Goal: Transaction & Acquisition: Purchase product/service

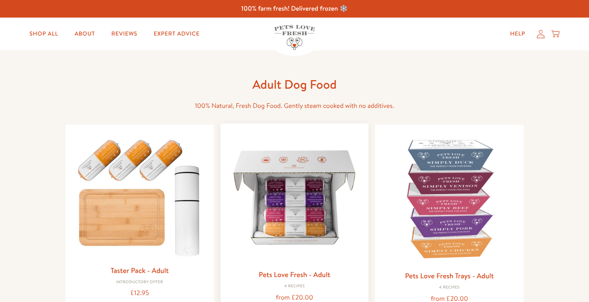
scroll to position [16, 0]
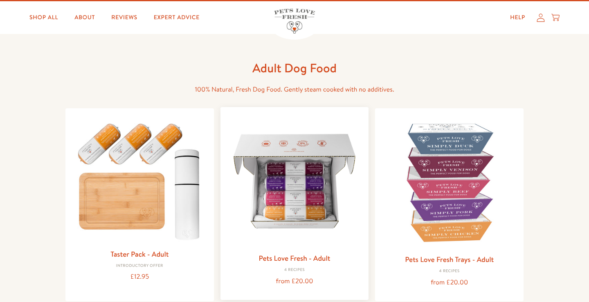
click at [294, 188] on img at bounding box center [294, 181] width 135 height 135
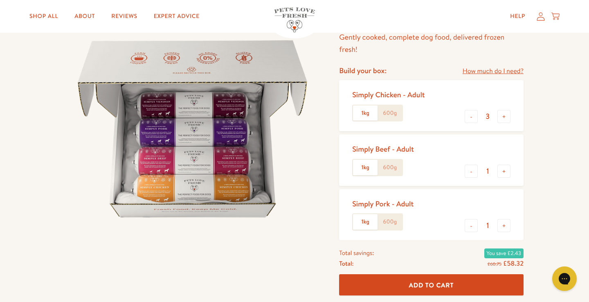
click at [386, 112] on label "600g" at bounding box center [389, 114] width 25 height 16
click at [0, 0] on input "600g" at bounding box center [0, 0] width 0 height 0
click at [505, 115] on button "+" at bounding box center [503, 116] width 13 height 13
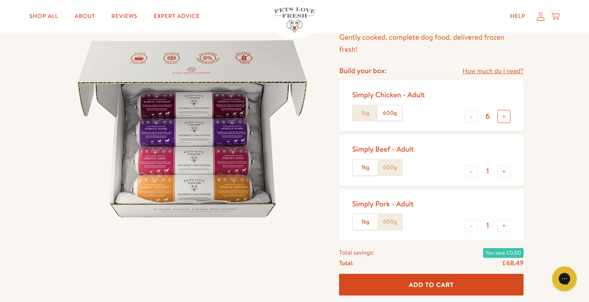
click at [505, 115] on button "+" at bounding box center [503, 116] width 13 height 13
click at [505, 114] on button "+" at bounding box center [503, 116] width 13 height 13
type input "10"
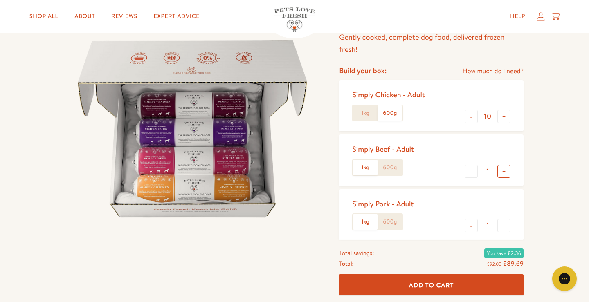
click at [502, 172] on button "+" at bounding box center [503, 171] width 13 height 13
type input "2"
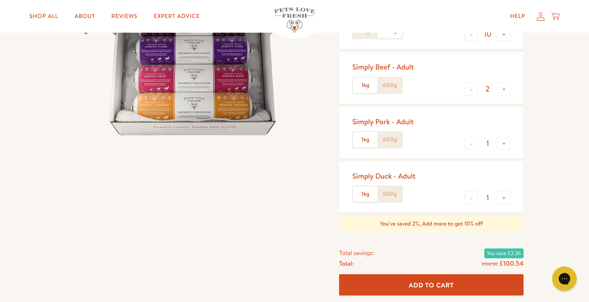
scroll to position [158, 0]
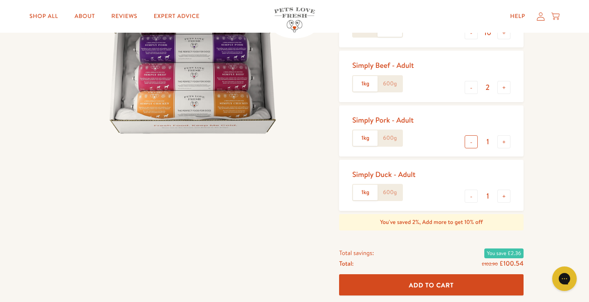
click at [470, 144] on button "-" at bounding box center [471, 141] width 13 height 13
type input "0"
click at [469, 197] on button "-" at bounding box center [471, 196] width 13 height 13
type input "0"
click at [472, 87] on button "-" at bounding box center [471, 87] width 13 height 13
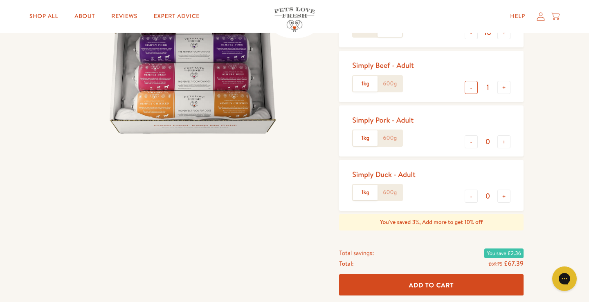
click at [472, 87] on button "-" at bounding box center [471, 87] width 13 height 13
type input "0"
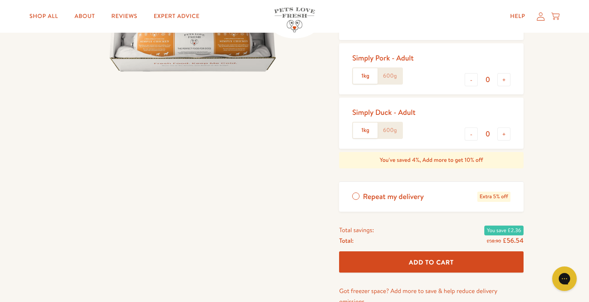
scroll to position [222, 0]
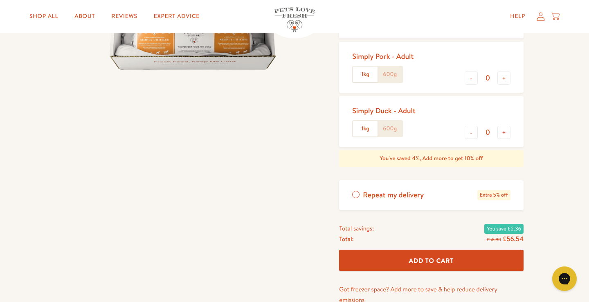
click at [442, 258] on span "Add To Cart" at bounding box center [431, 260] width 45 height 9
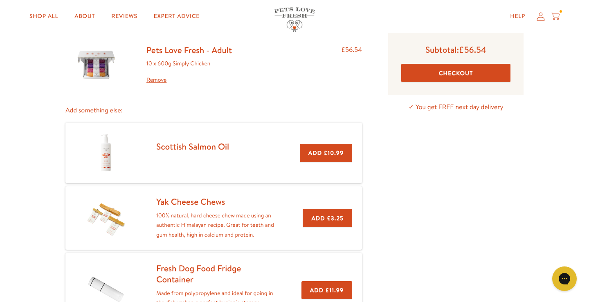
click at [456, 76] on button "Checkout" at bounding box center [455, 73] width 109 height 18
